Goal: Task Accomplishment & Management: Use online tool/utility

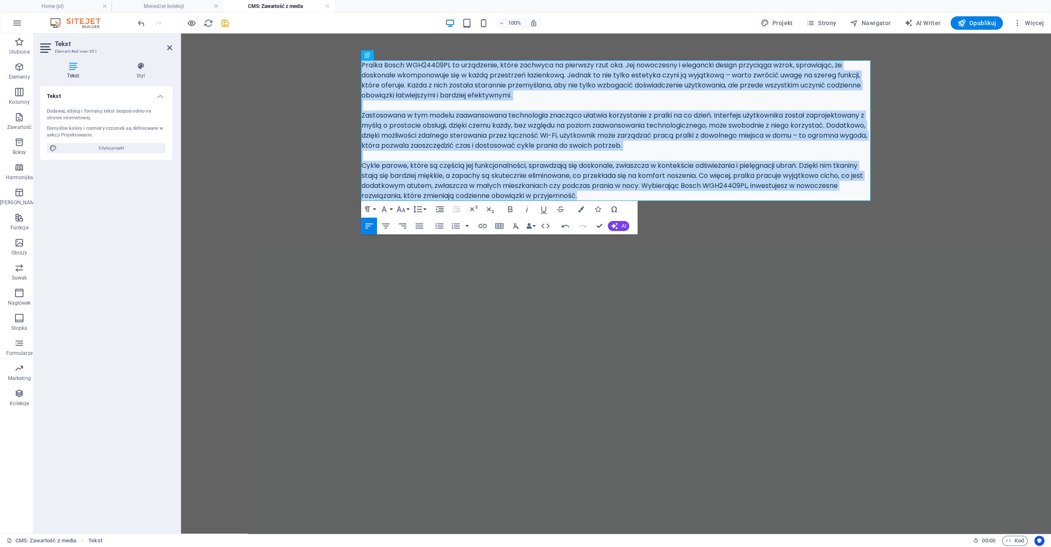
copy div "Loremi Dolor SIT69006AM co adipiscing, elits doeiusmo te incididu utla etd. Mag…"
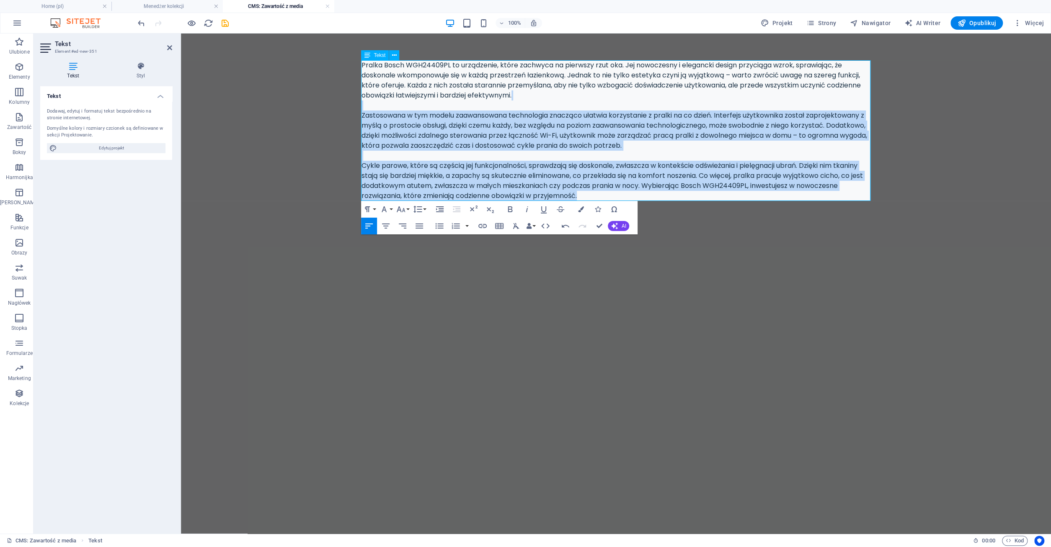
click at [633, 143] on div "Pralka Bosch WGH24409PL to urządzenie, które zachwyca na pierwszy rzut oka. Jej…" at bounding box center [615, 130] width 509 height 141
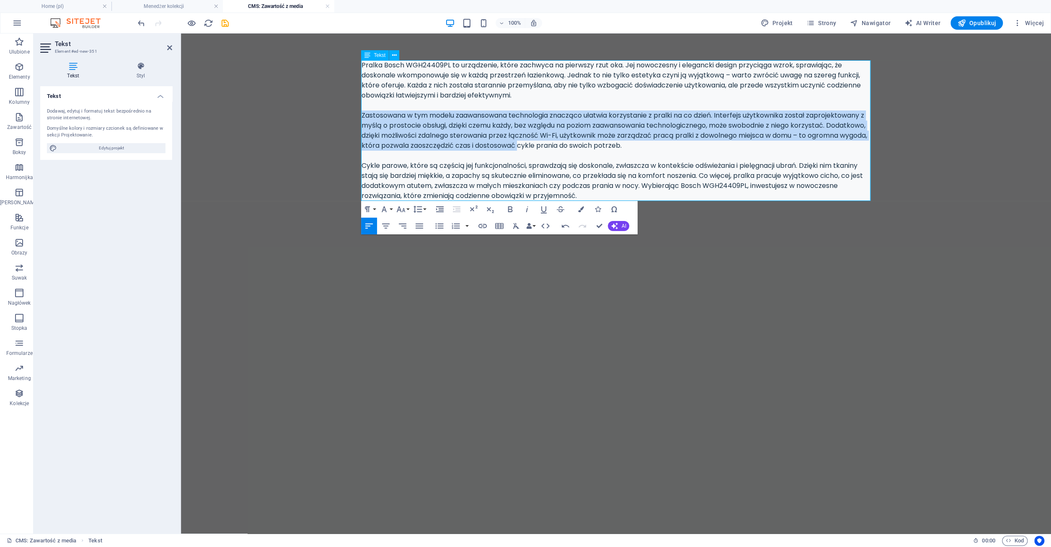
drag, startPoint x: 362, startPoint y: 116, endPoint x: 581, endPoint y: 148, distance: 221.3
click at [581, 148] on div "Pralka Bosch WGH24409PL to urządzenie, które zachwyca na pierwszy rzut oka. Jej…" at bounding box center [615, 130] width 509 height 141
click at [575, 138] on div "Pralka Bosch WGH24409PL to urządzenie, które zachwyca na pierwszy rzut oka. Jej…" at bounding box center [615, 130] width 509 height 141
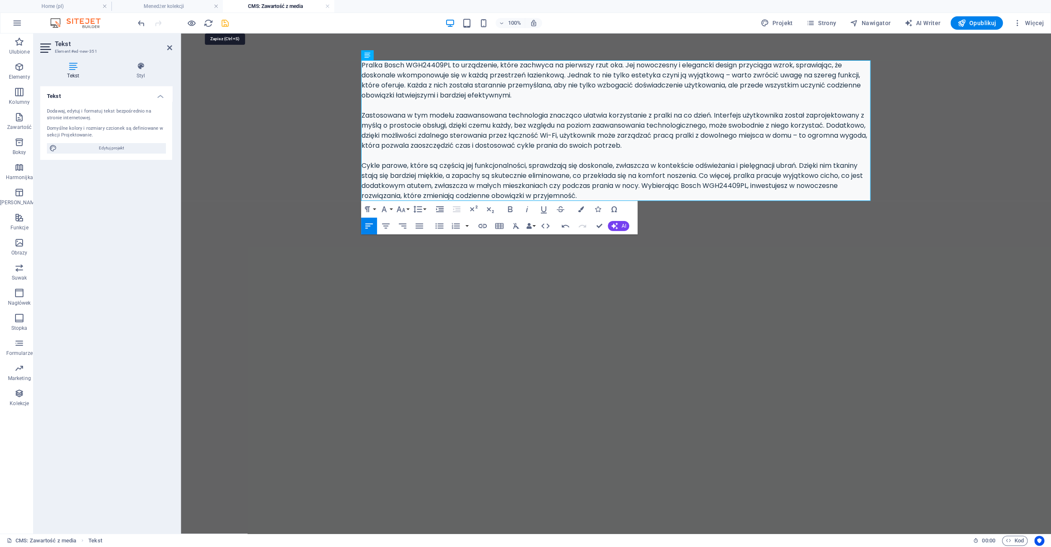
click at [224, 23] on icon "save" at bounding box center [225, 23] width 10 height 10
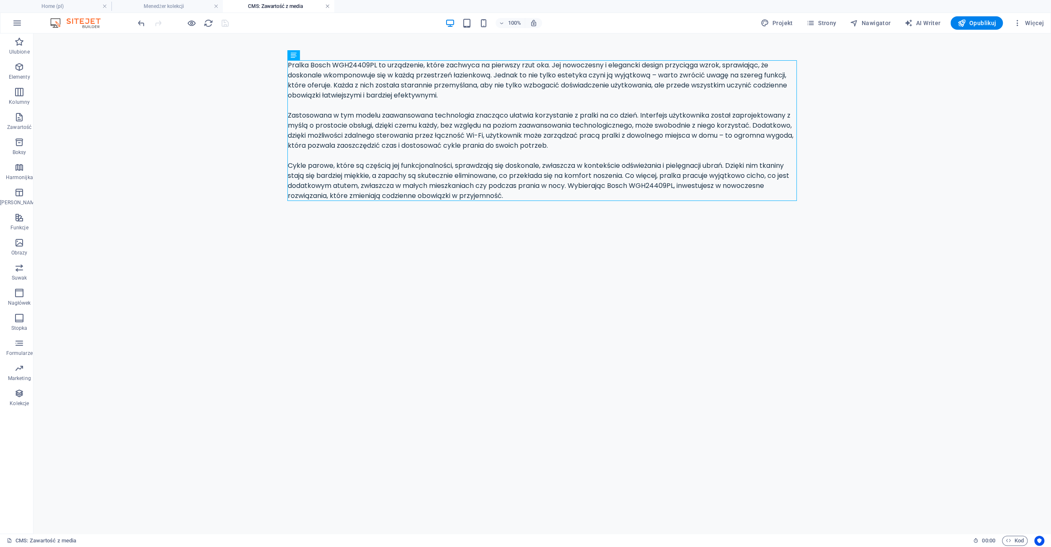
click at [328, 4] on link at bounding box center [327, 7] width 5 height 8
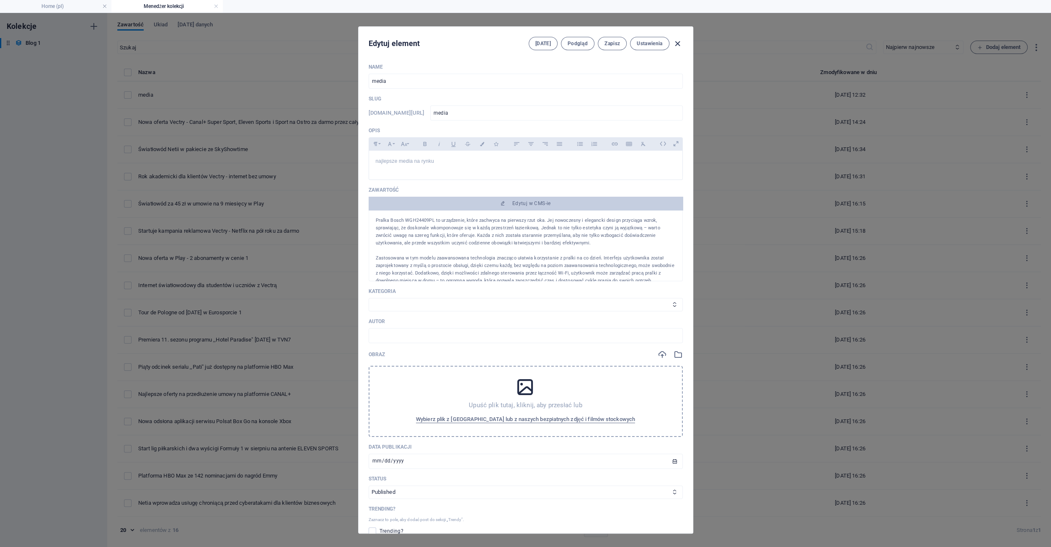
click at [677, 42] on icon "button" at bounding box center [677, 44] width 10 height 10
type input "media"
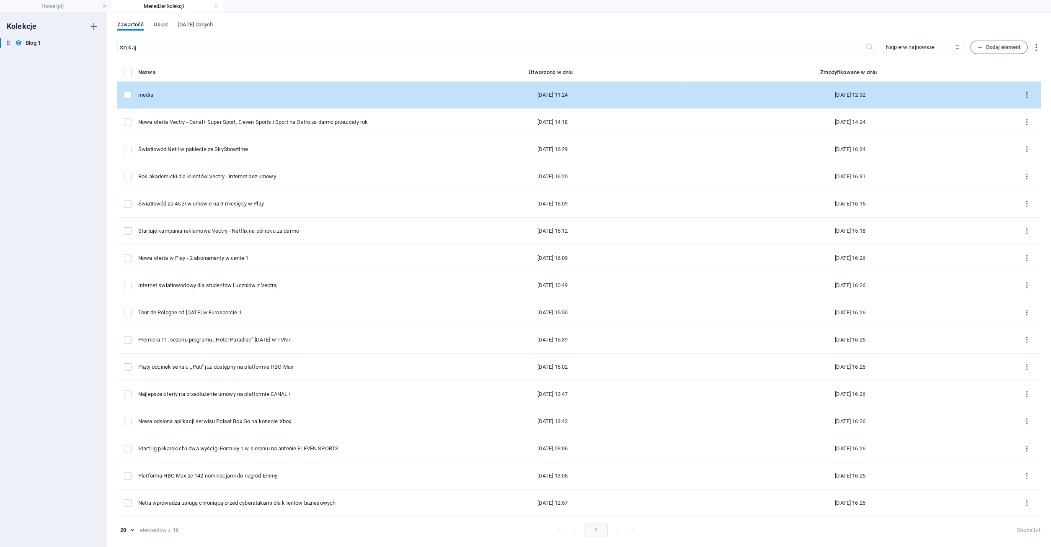
click at [1026, 95] on icon "items list" at bounding box center [1026, 95] width 8 height 8
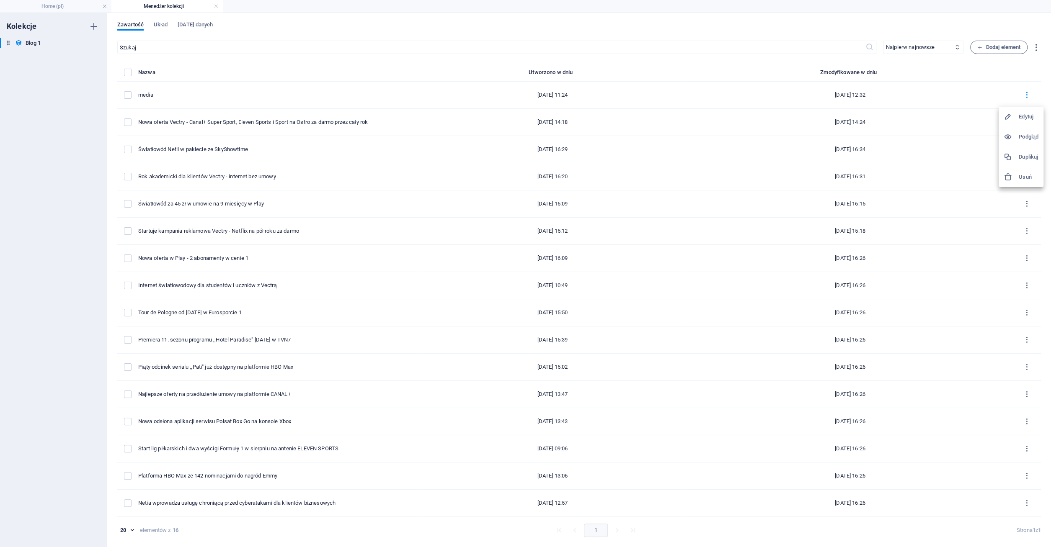
click at [1028, 178] on h6 "Usuń" at bounding box center [1028, 177] width 20 height 10
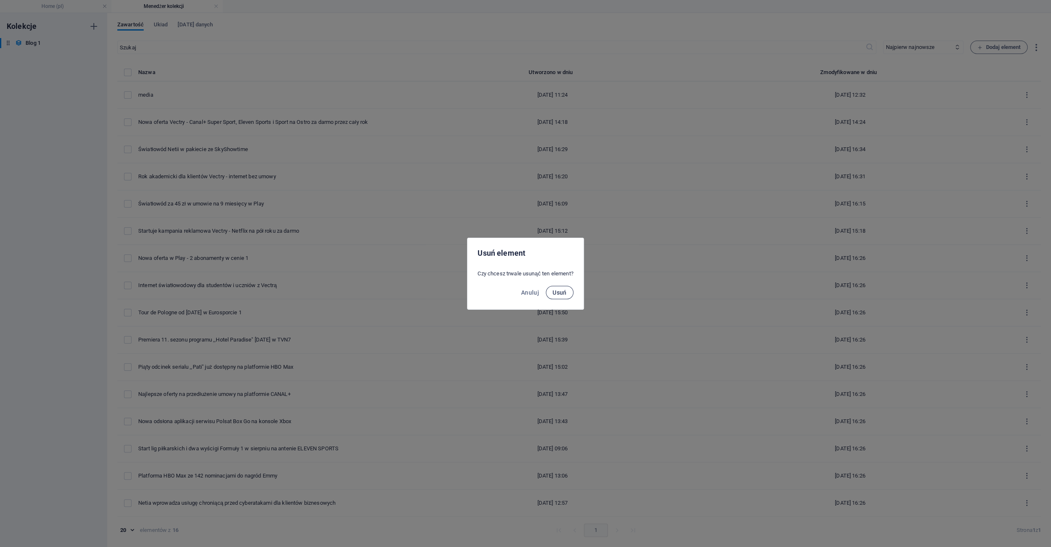
click at [557, 291] on span "Usuń" at bounding box center [559, 292] width 14 height 7
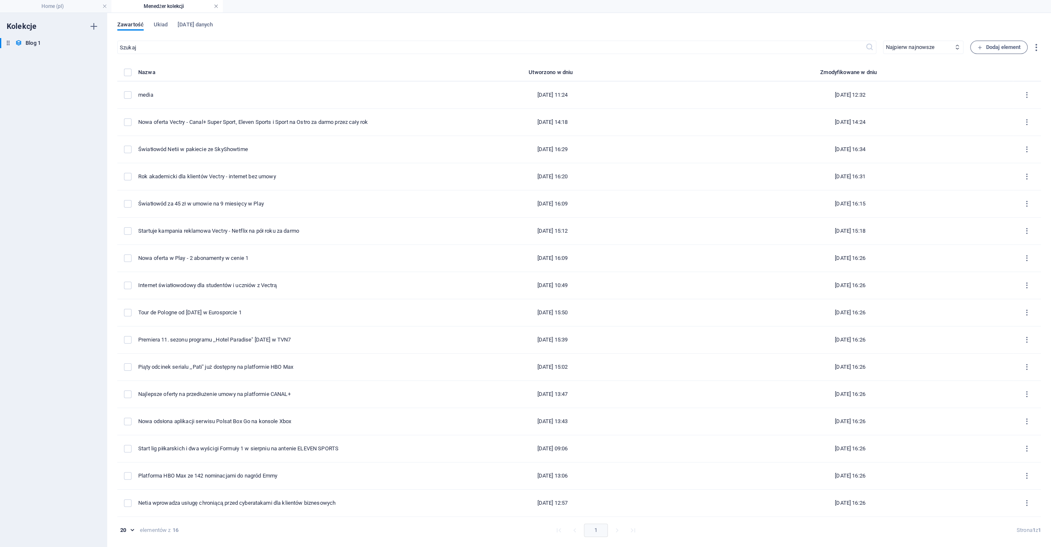
click at [216, 5] on link at bounding box center [216, 7] width 5 height 8
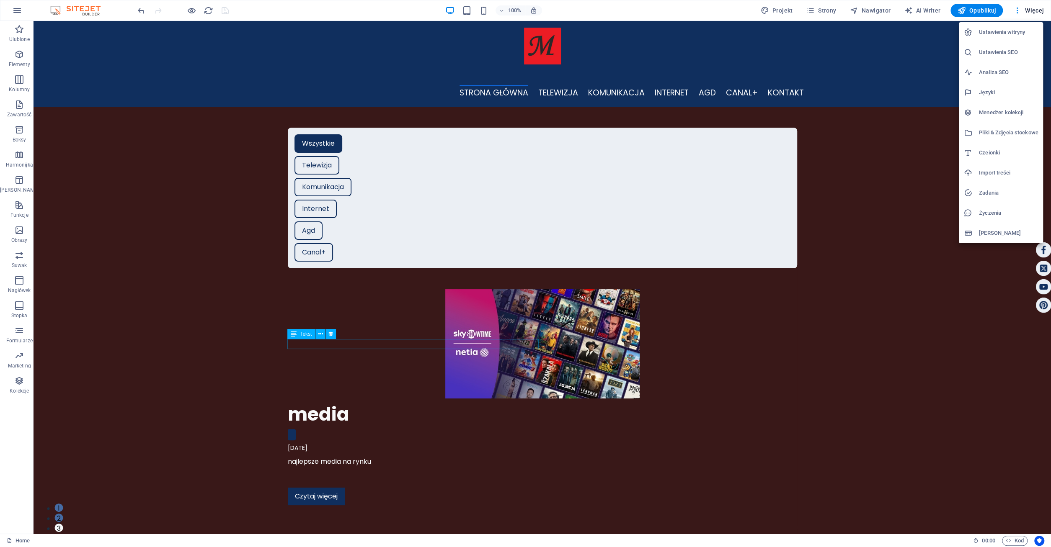
click at [1005, 117] on h6 "Menedżer kolekcji" at bounding box center [1007, 113] width 59 height 10
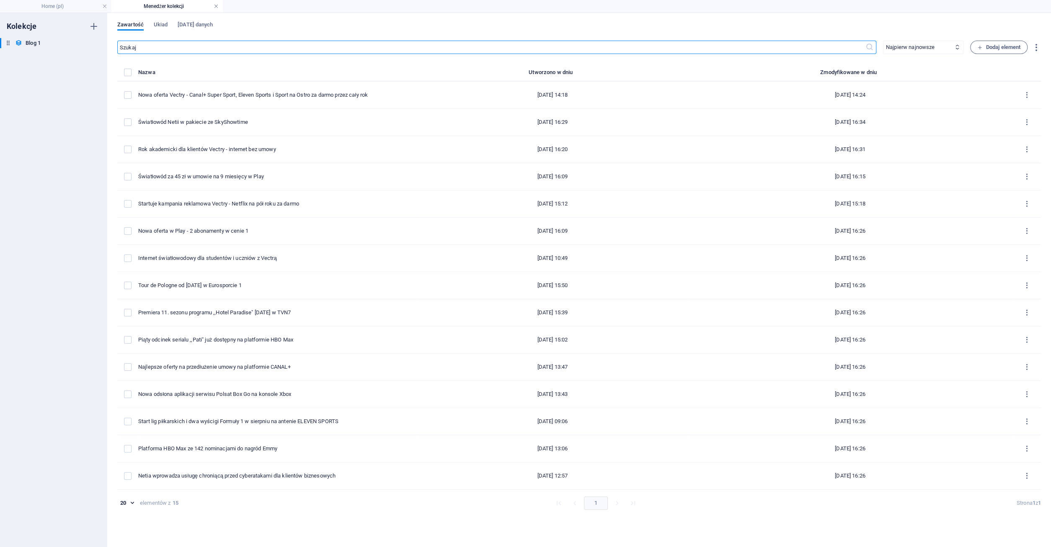
click at [214, 5] on link at bounding box center [216, 7] width 5 height 8
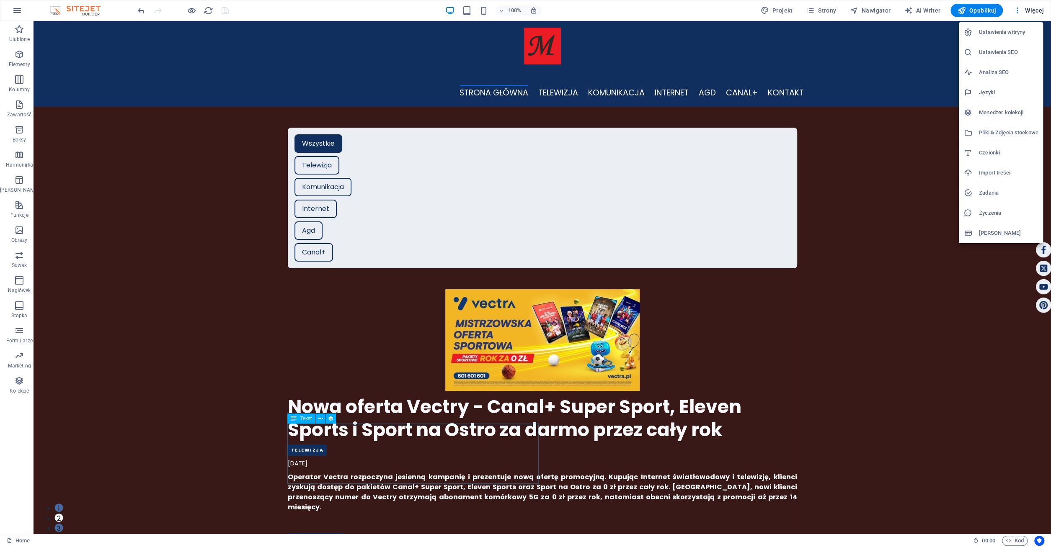
click at [1037, 11] on div at bounding box center [525, 273] width 1051 height 547
